Goal: Task Accomplishment & Management: Manage account settings

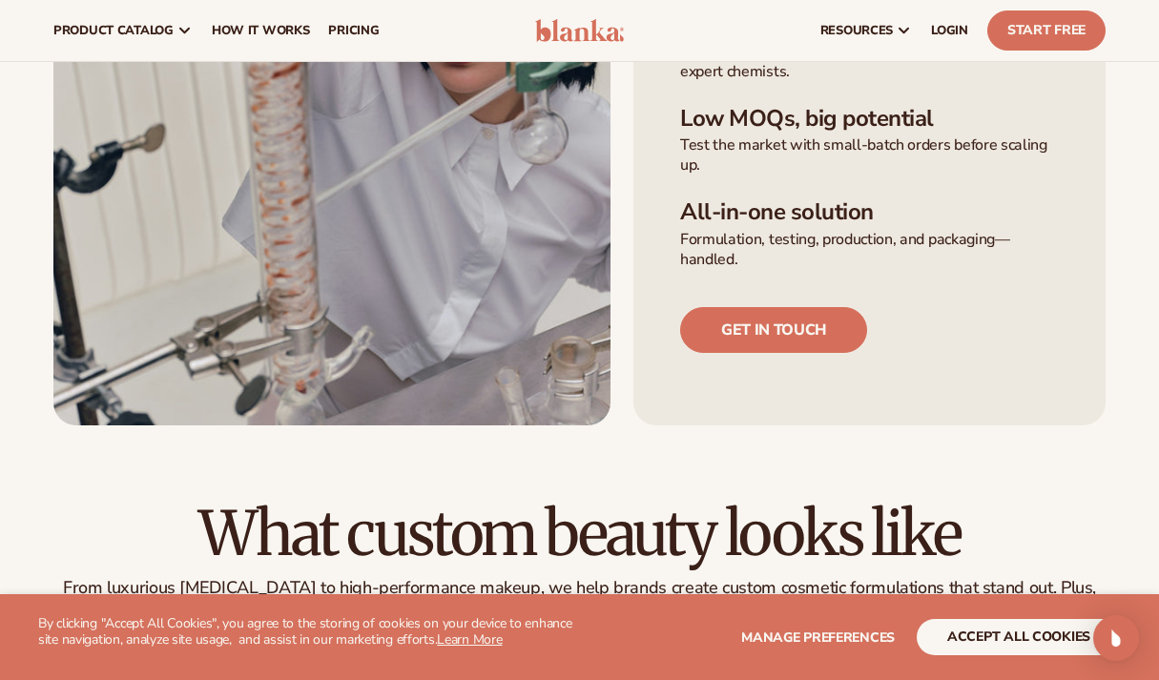
scroll to position [686, 0]
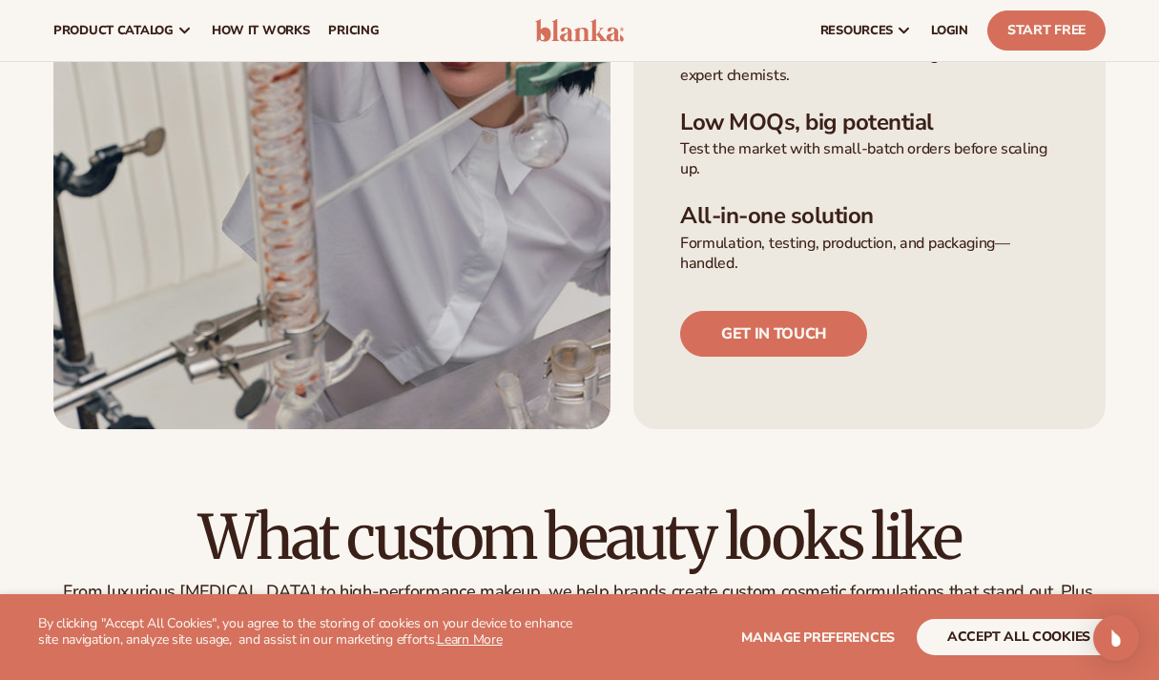
click at [995, 649] on button "accept all cookies" at bounding box center [1019, 637] width 204 height 36
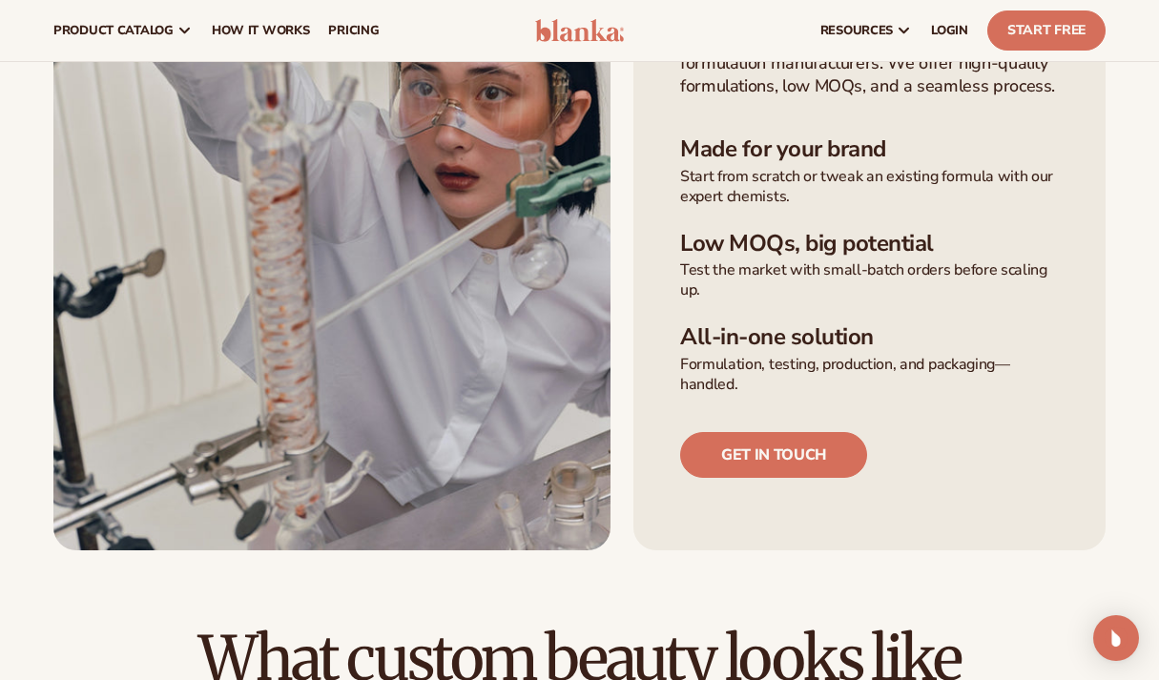
scroll to position [459, 0]
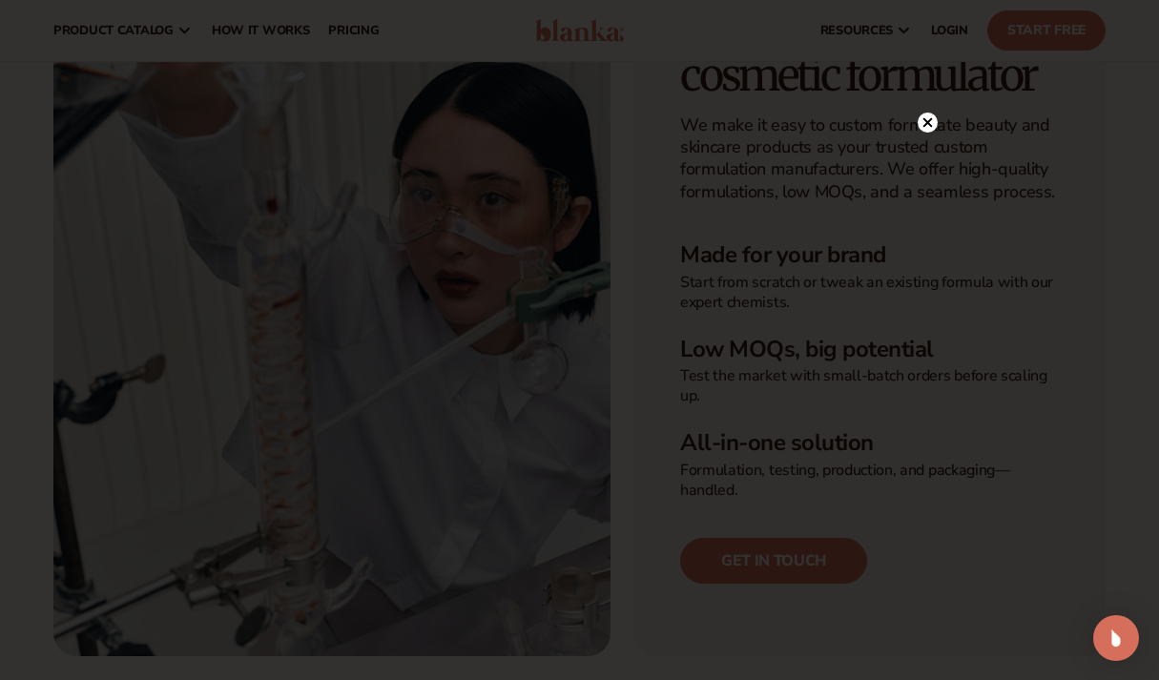
click at [927, 123] on icon at bounding box center [928, 123] width 10 height 10
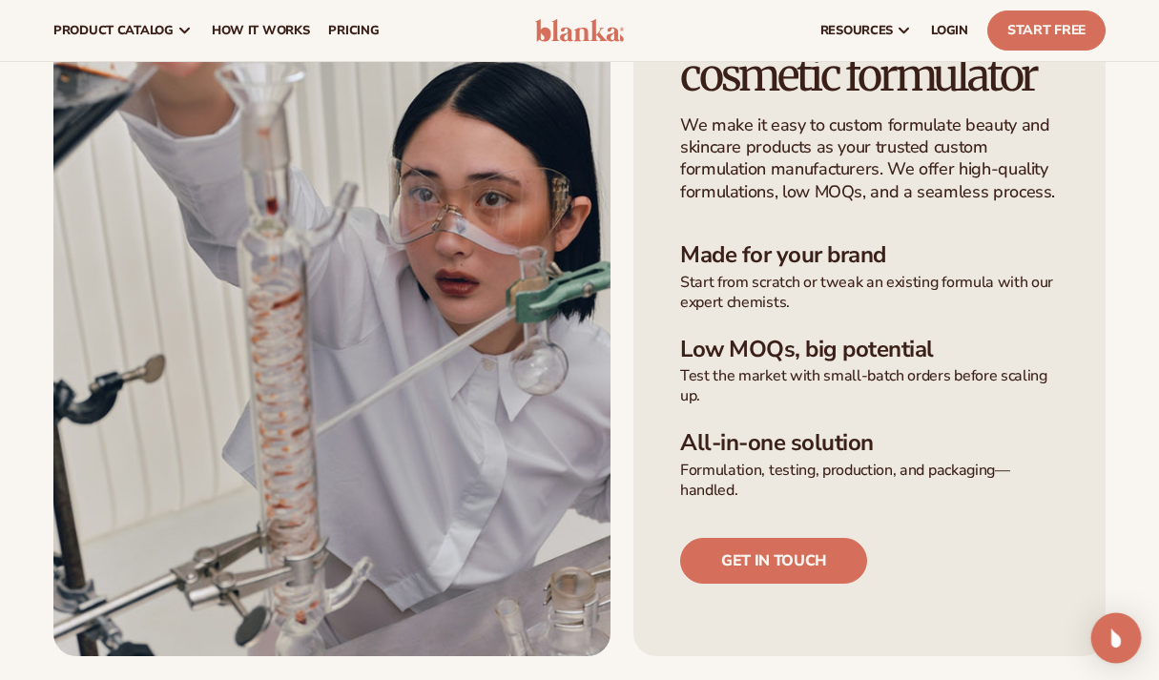
click at [1121, 640] on img "Open Intercom Messenger" at bounding box center [1116, 638] width 25 height 25
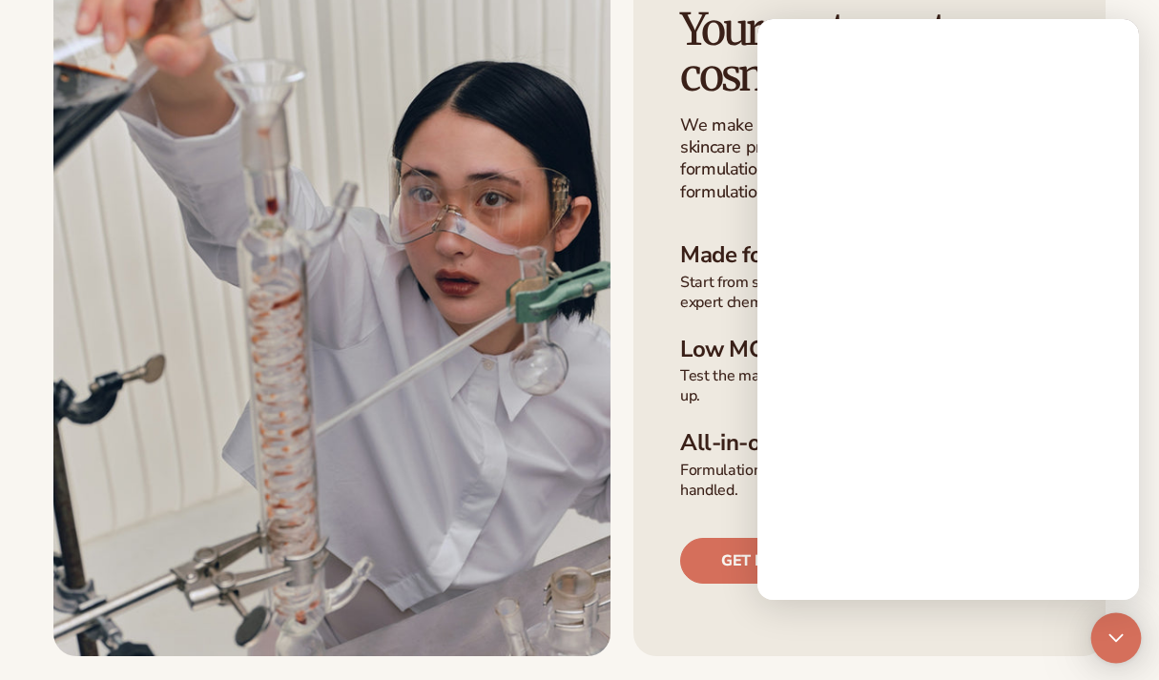
scroll to position [0, 0]
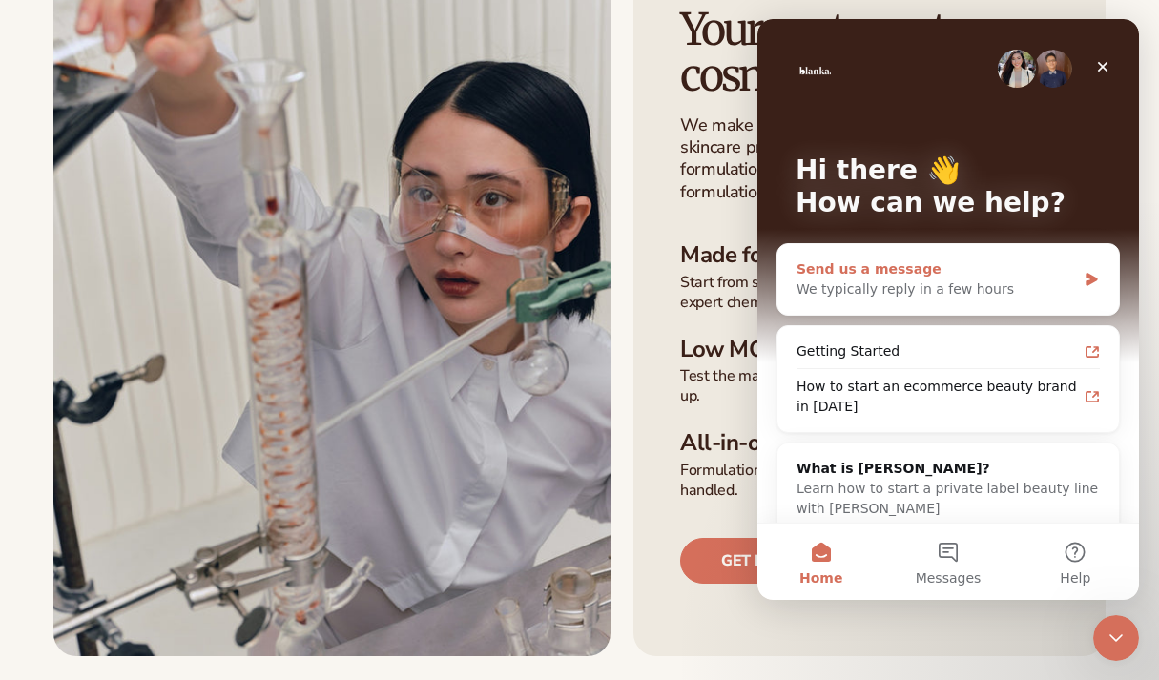
click at [977, 282] on div "We typically reply in a few hours" at bounding box center [937, 290] width 280 height 20
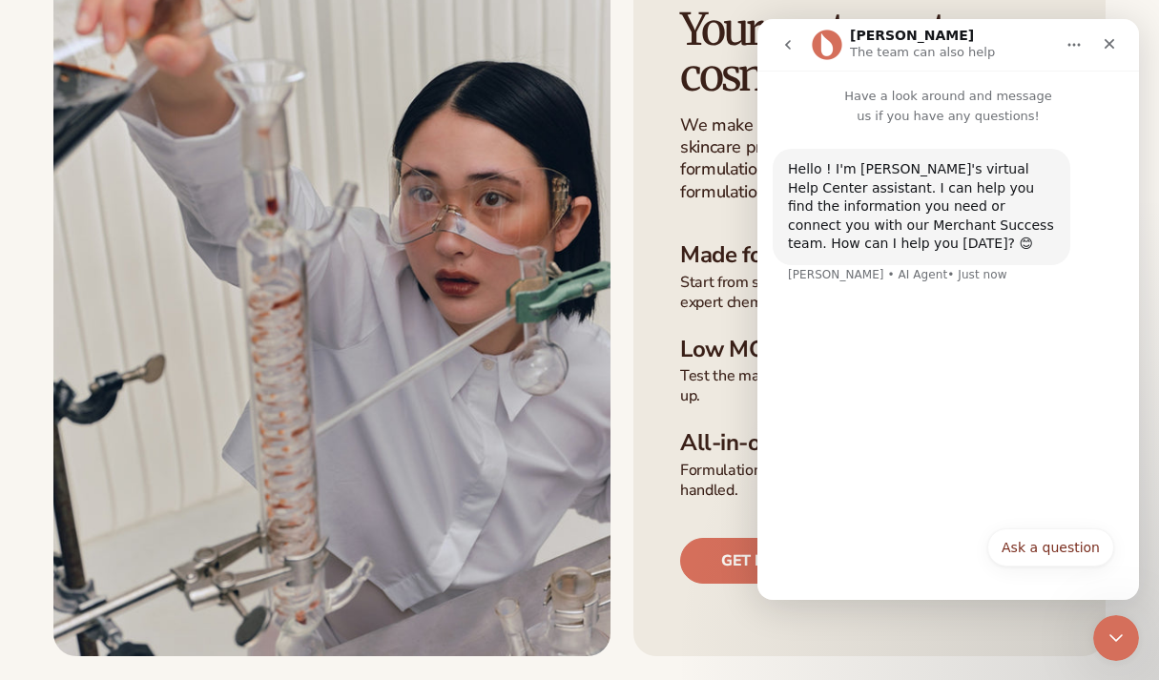
click at [794, 42] on icon "go back" at bounding box center [788, 44] width 15 height 15
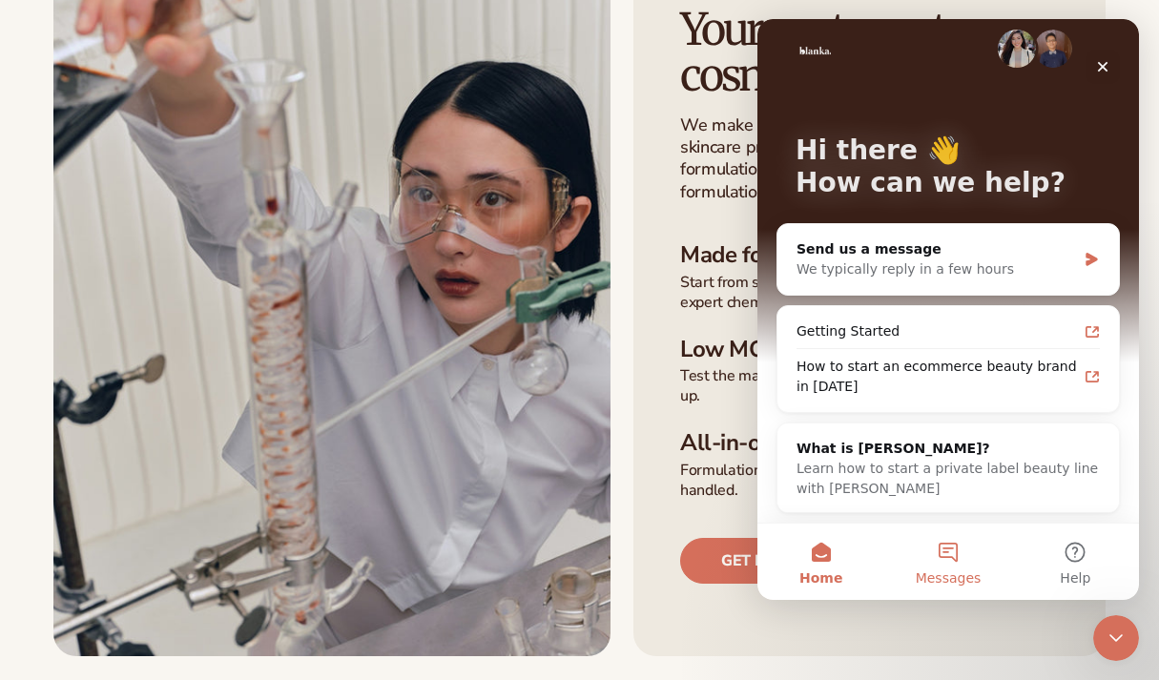
scroll to position [20, 0]
click at [945, 572] on span "Messages" at bounding box center [949, 578] width 66 height 13
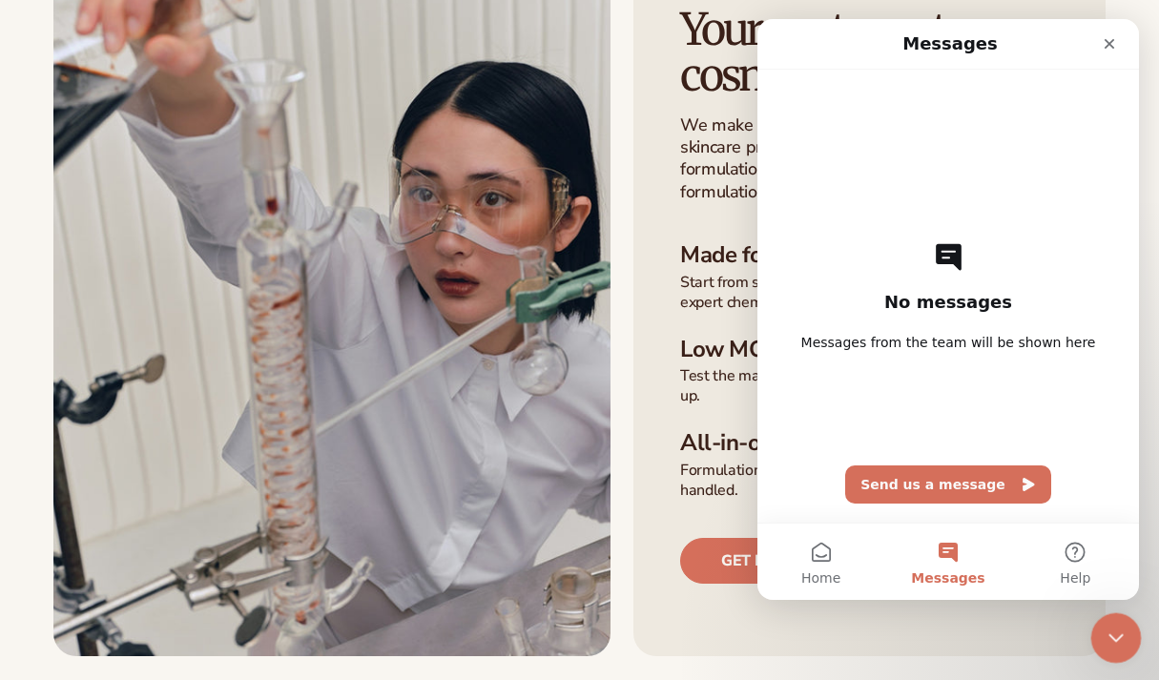
click at [1105, 633] on icon "Close Intercom Messenger" at bounding box center [1113, 635] width 23 height 23
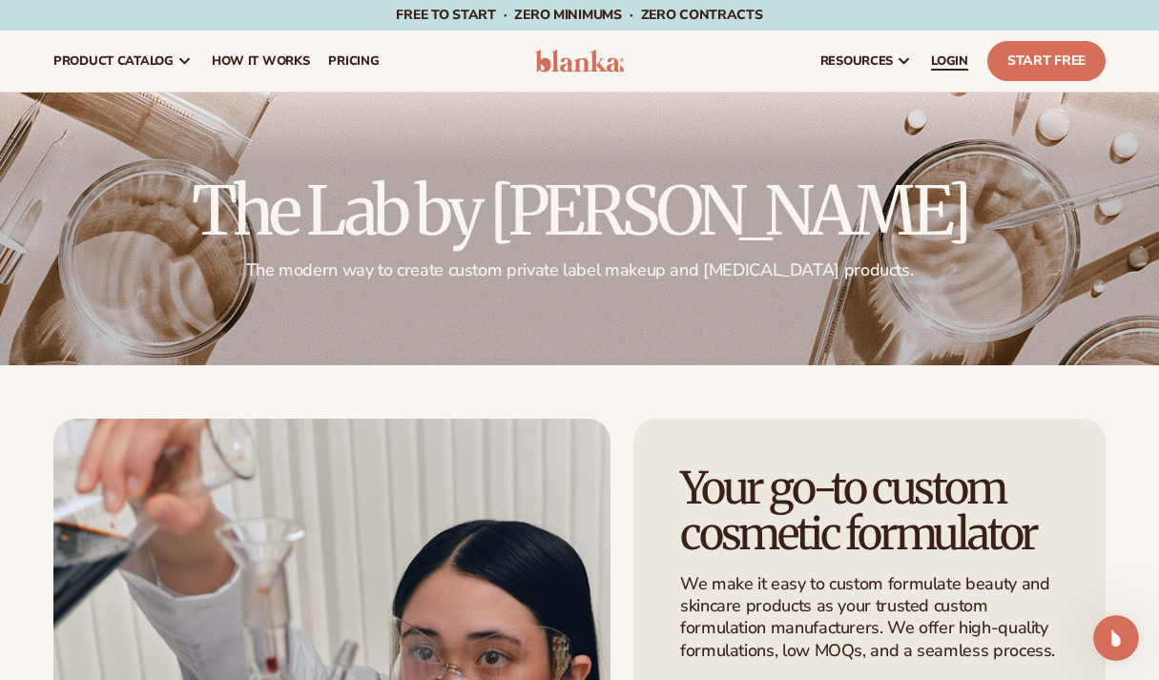
scroll to position [0, 0]
click at [949, 62] on span "LOGIN" at bounding box center [949, 60] width 37 height 15
click at [945, 63] on span "LOGIN" at bounding box center [949, 60] width 37 height 15
